Goal: Transaction & Acquisition: Purchase product/service

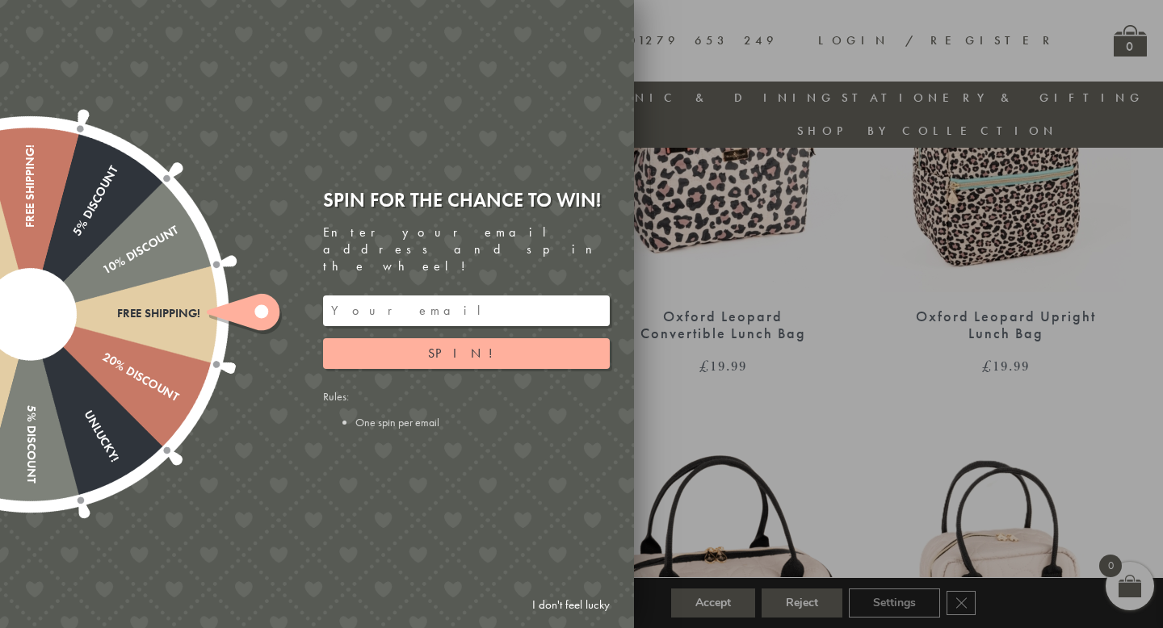
scroll to position [759, 0]
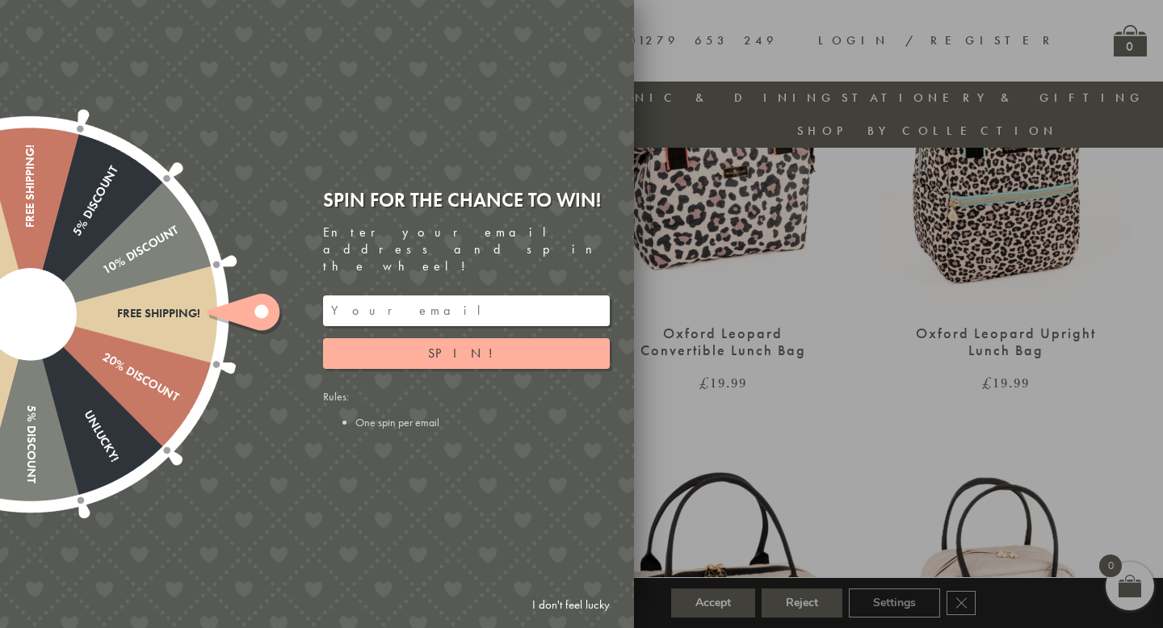
click at [1056, 189] on div at bounding box center [581, 314] width 1163 height 628
click at [559, 602] on link "I don't feel lucky" at bounding box center [571, 605] width 94 height 30
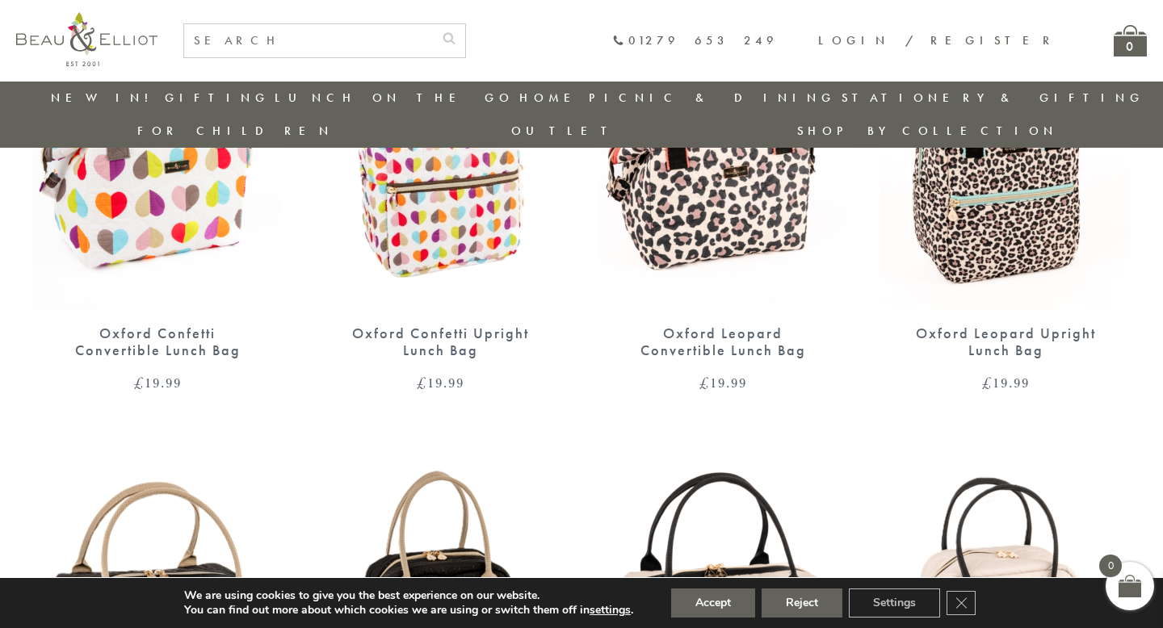
click at [985, 326] on div "Oxford Leopard Upright Lunch Bag" at bounding box center [1006, 342] width 194 height 33
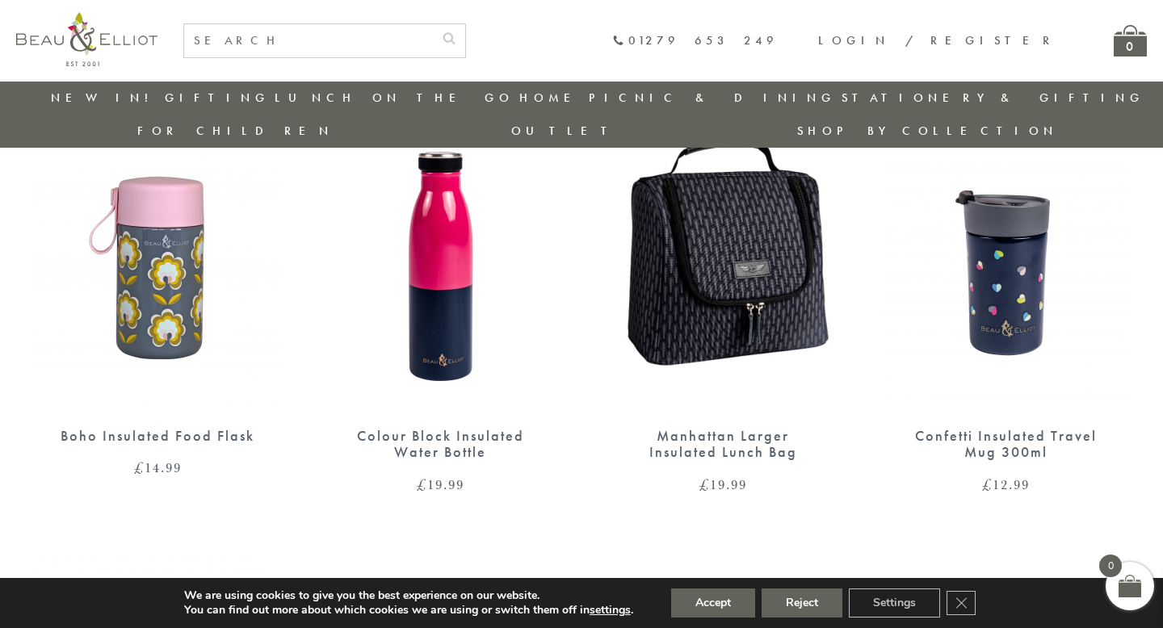
scroll to position [1569, 0]
